Goal: Transaction & Acquisition: Download file/media

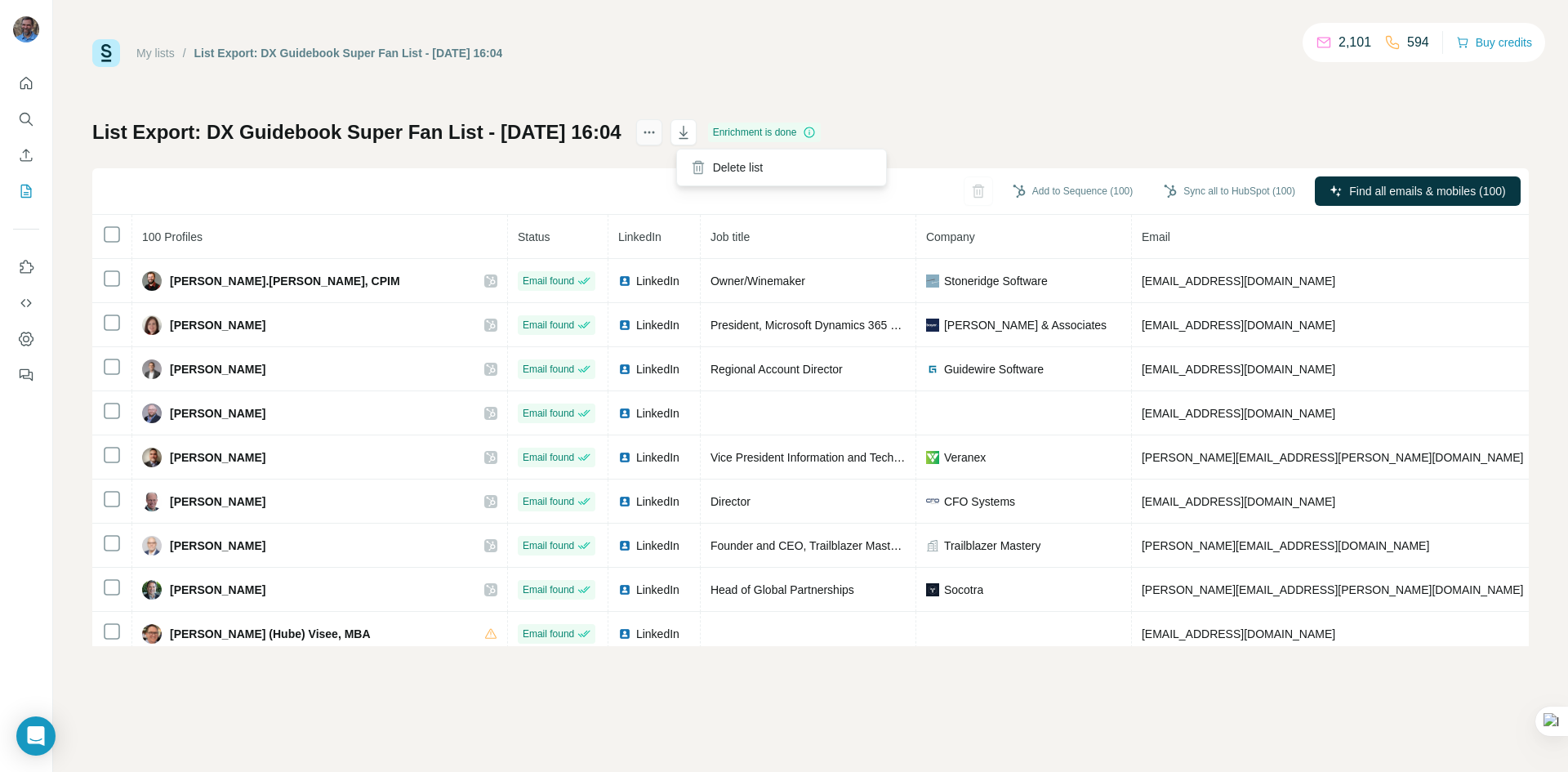
click at [658, 134] on icon "actions" at bounding box center [649, 132] width 16 height 16
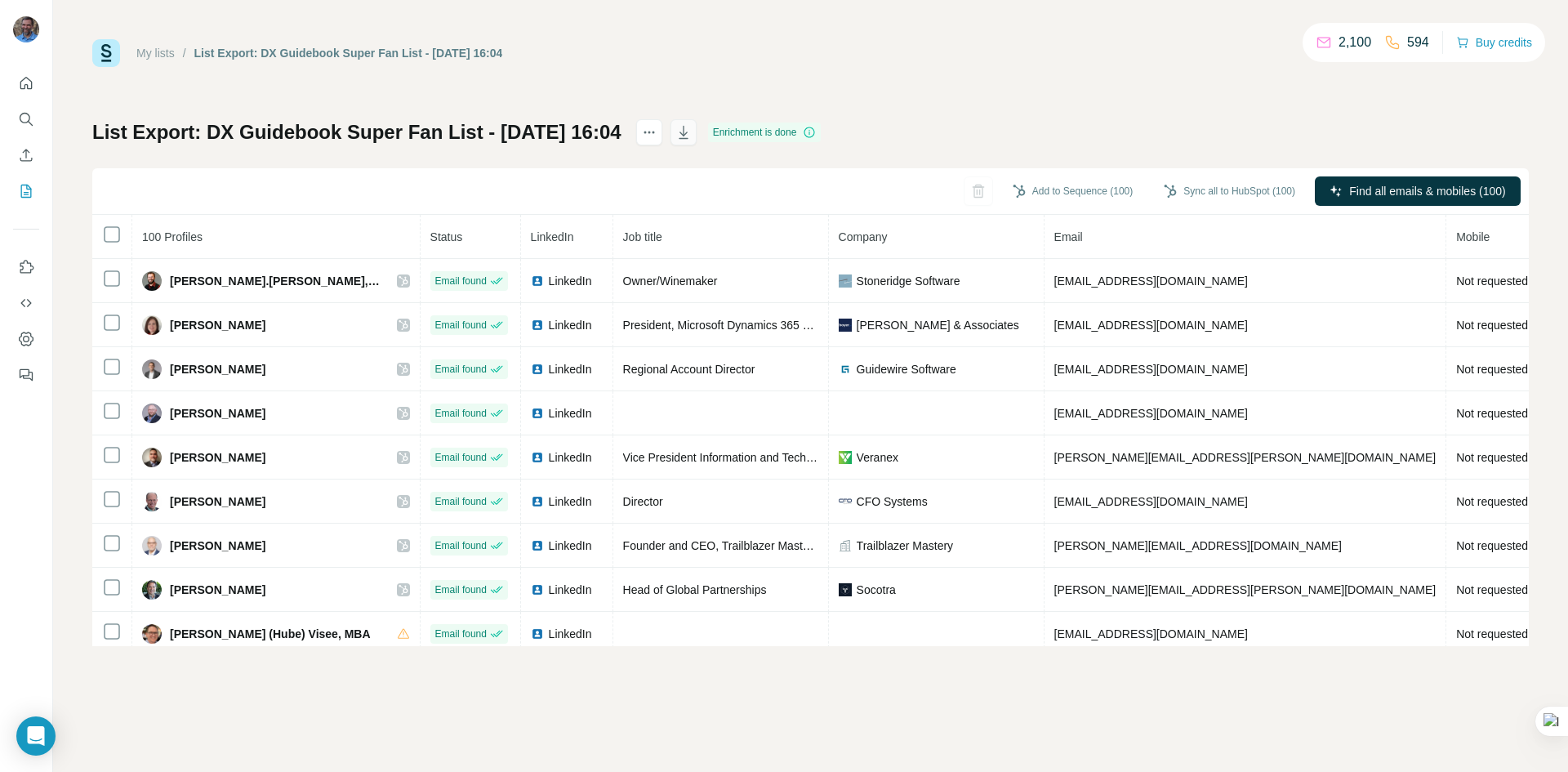
click at [691, 128] on icon "button" at bounding box center [683, 132] width 16 height 16
click at [23, 187] on icon "My lists" at bounding box center [25, 191] width 16 height 16
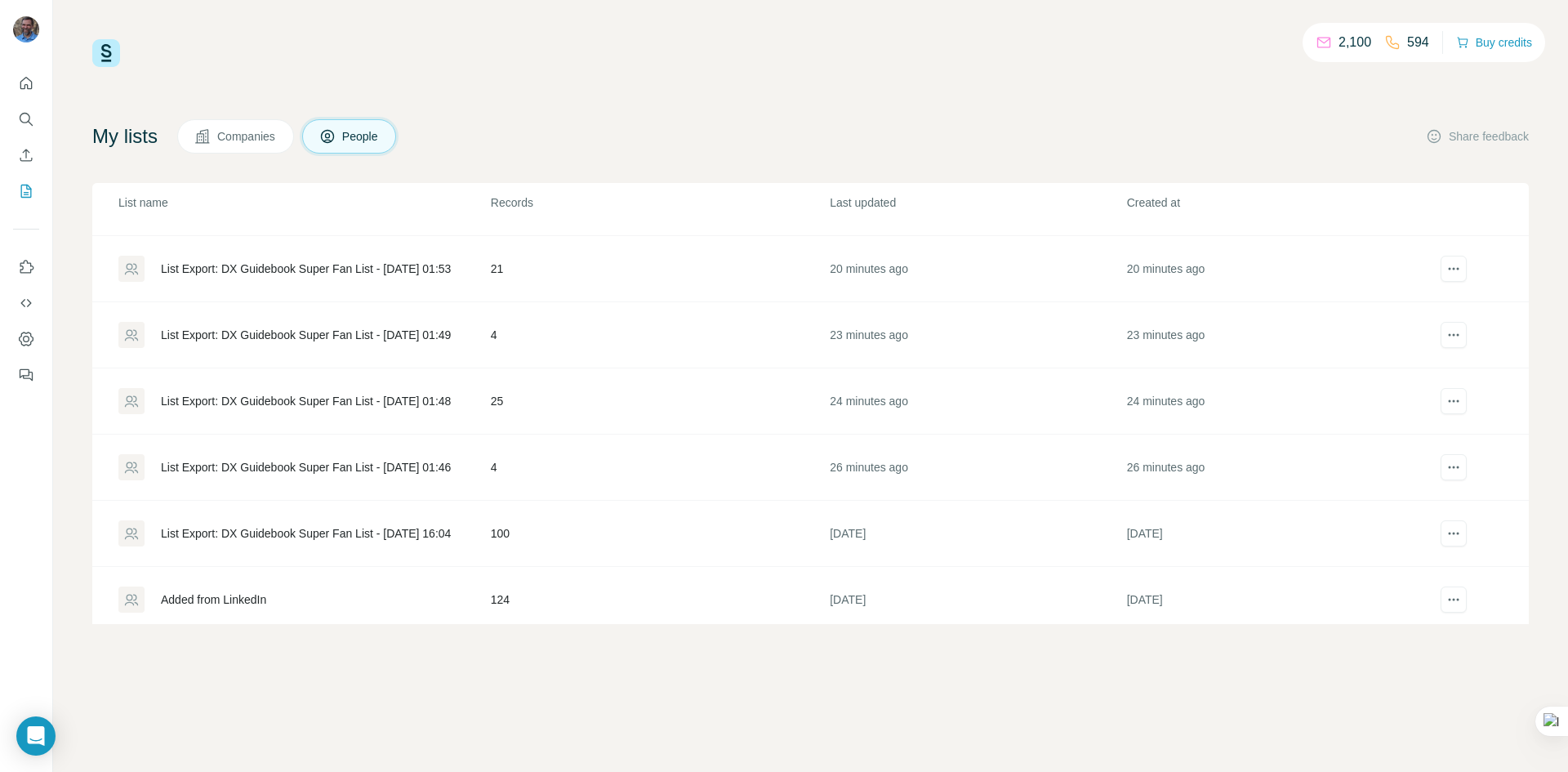
scroll to position [194, 0]
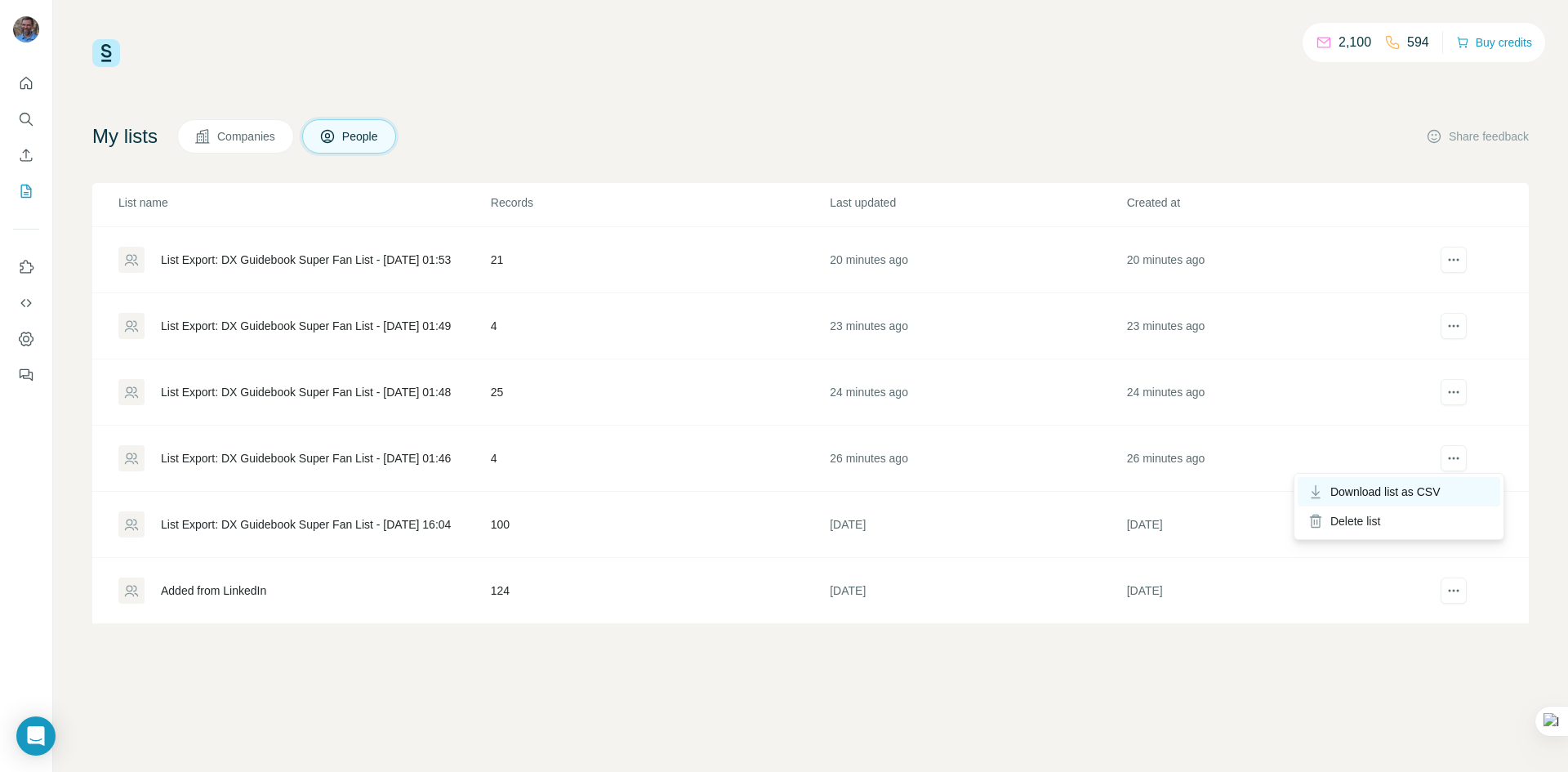
click at [1375, 489] on span "Download list as CSV" at bounding box center [1386, 491] width 110 height 16
click at [335, 392] on div "List Export: DX Guidebook Super Fan List - [DATE] 01:48" at bounding box center [306, 392] width 290 height 16
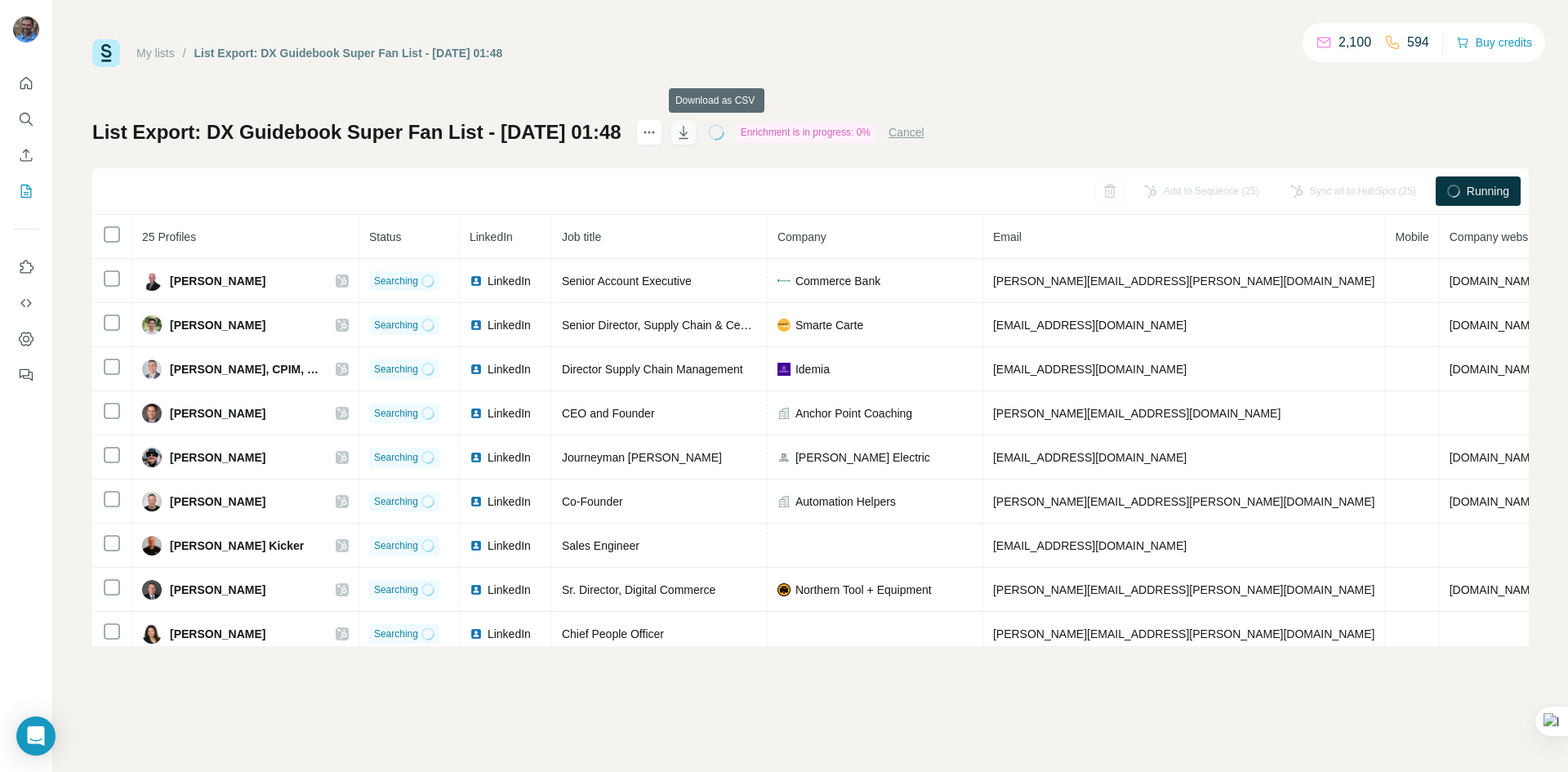
click at [691, 132] on icon "button" at bounding box center [683, 132] width 16 height 16
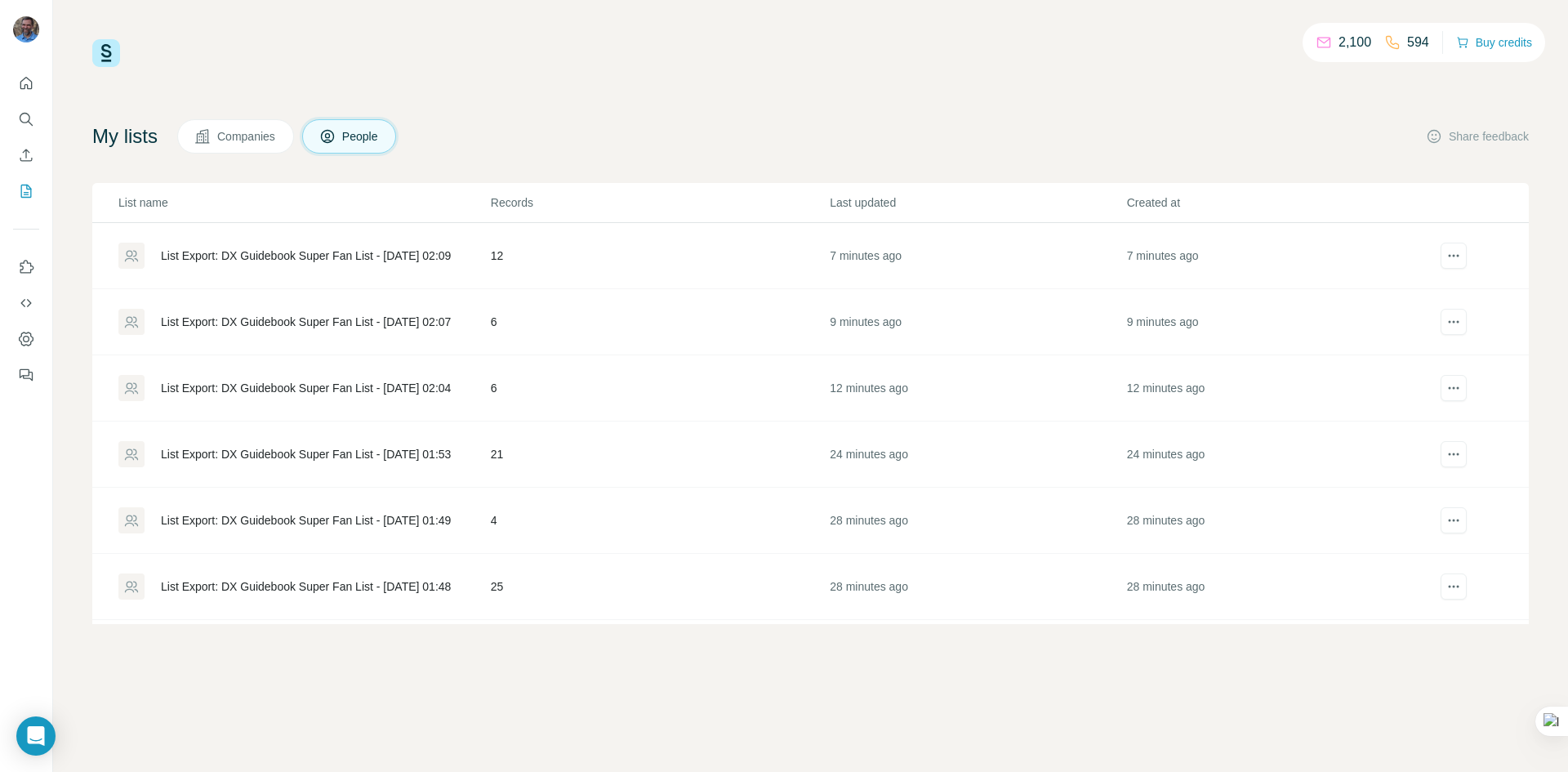
scroll to position [81, 0]
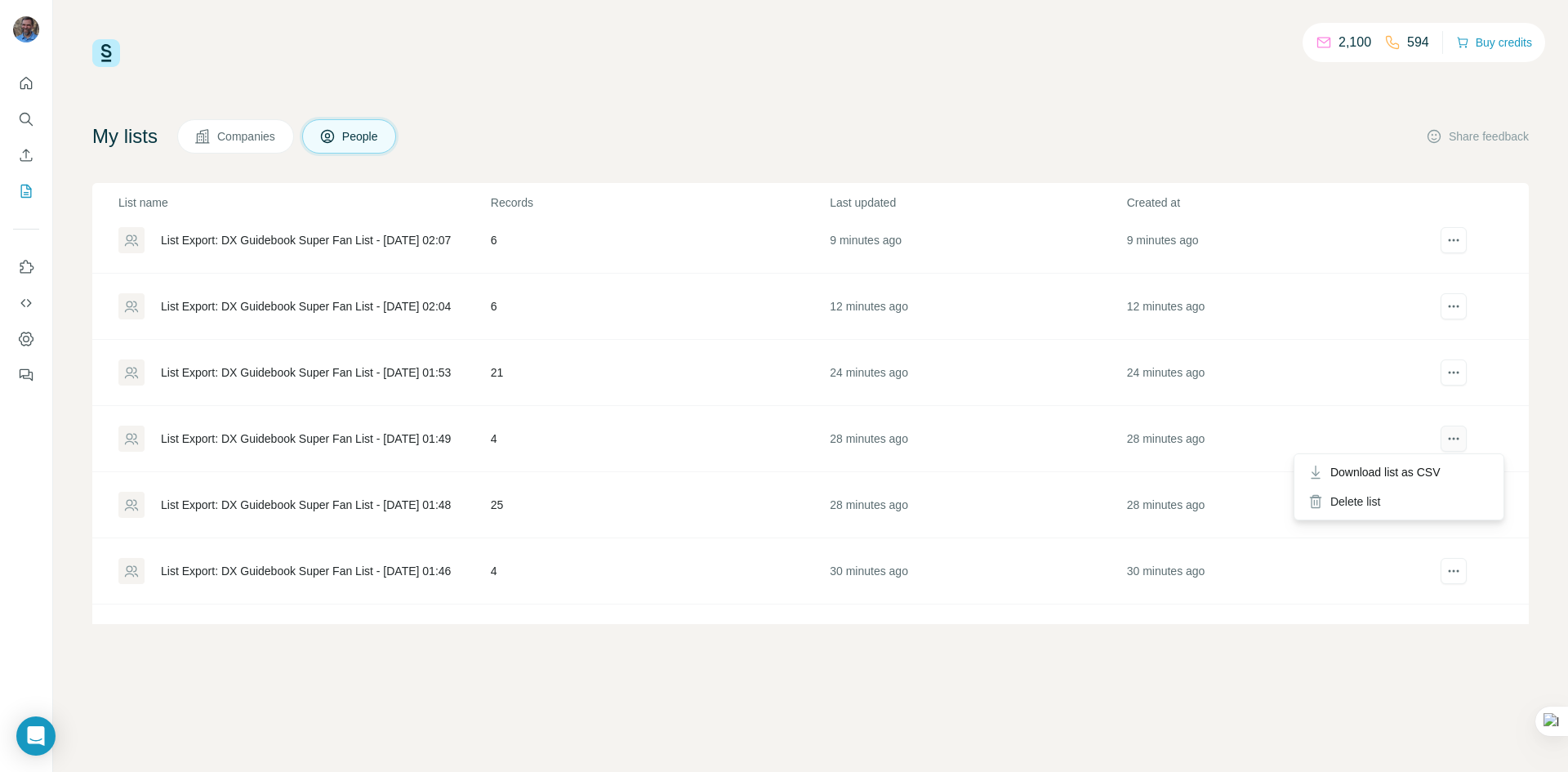
click at [1446, 435] on icon "actions" at bounding box center [1453, 438] width 16 height 16
click at [1418, 468] on span "Download list as CSV" at bounding box center [1386, 471] width 110 height 16
click at [1447, 367] on icon "actions" at bounding box center [1453, 372] width 16 height 16
click at [1413, 398] on span "Download list as CSV" at bounding box center [1386, 406] width 110 height 16
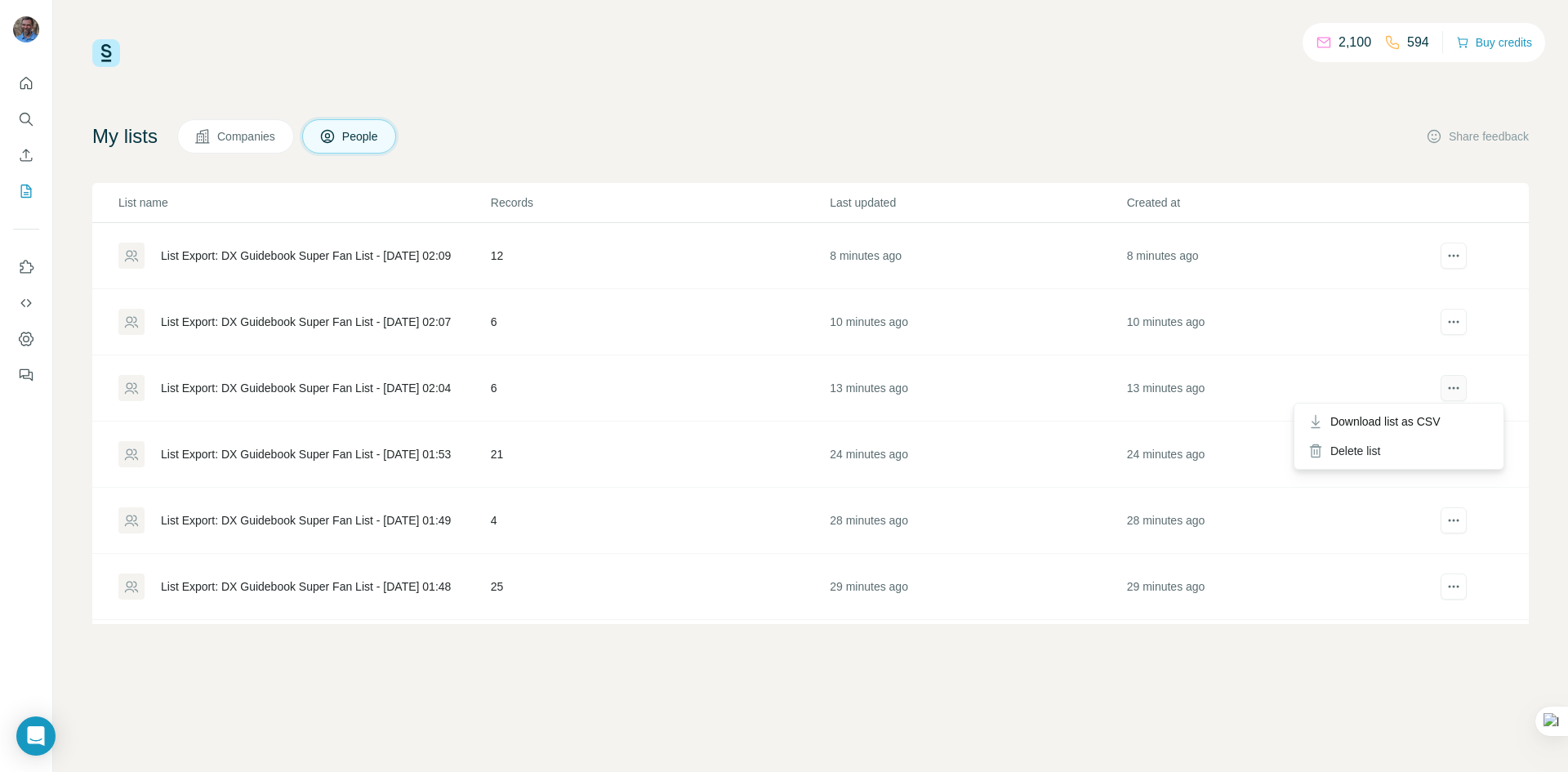
click at [1446, 382] on icon "actions" at bounding box center [1453, 387] width 16 height 16
click at [1406, 420] on span "Download list as CSV" at bounding box center [1386, 421] width 110 height 16
click at [1417, 352] on span "Download list as CSV" at bounding box center [1386, 354] width 110 height 16
drag, startPoint x: 1412, startPoint y: 285, endPoint x: 1396, endPoint y: 279, distance: 17.1
click at [1411, 285] on span "Download list as CSV" at bounding box center [1386, 289] width 110 height 16
